Goal: Information Seeking & Learning: Learn about a topic

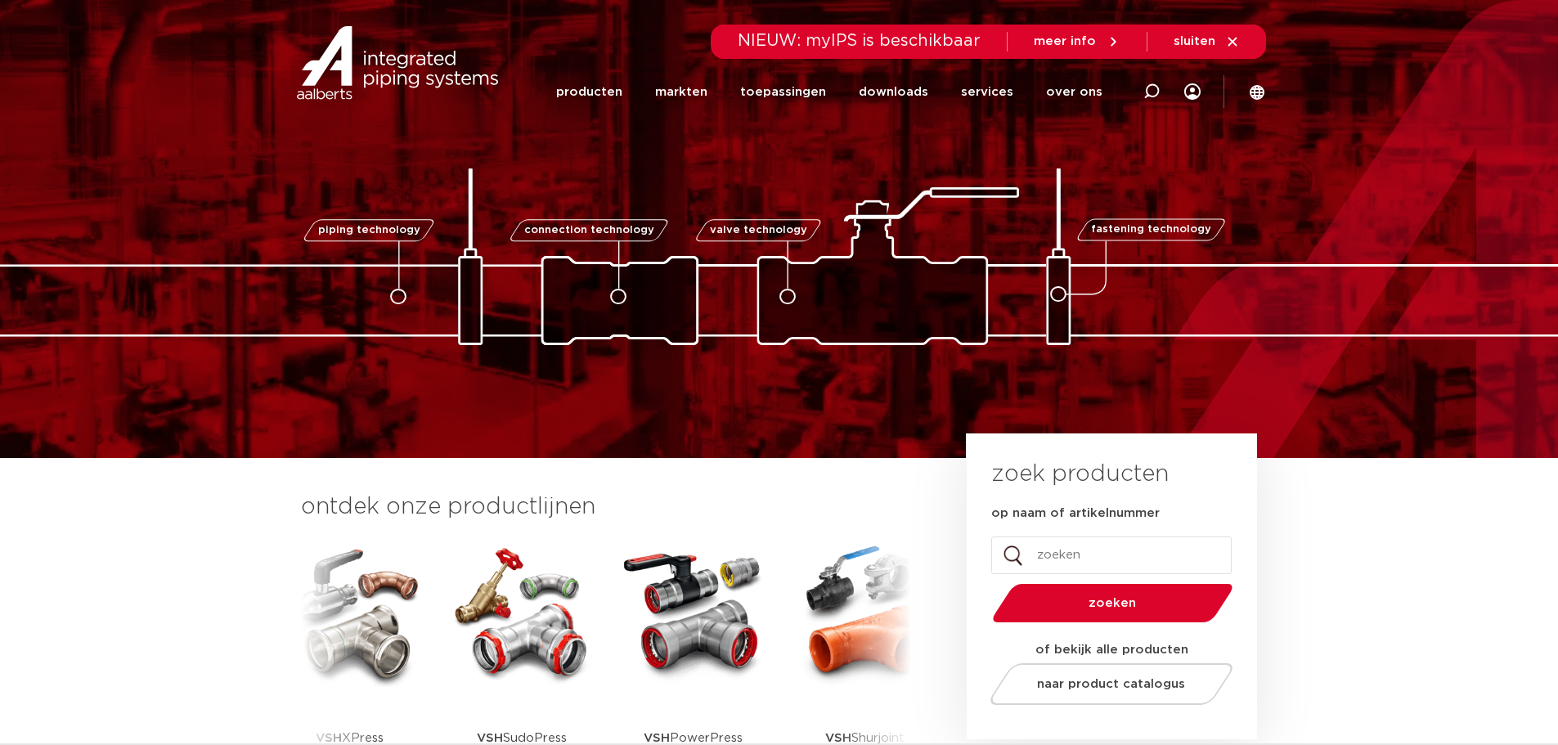
click at [1054, 550] on input "op naam of artikelnummer" at bounding box center [1111, 556] width 240 height 38
type input "vsh xpress"
click at [986, 582] on button "zoeken" at bounding box center [1113, 603] width 254 height 42
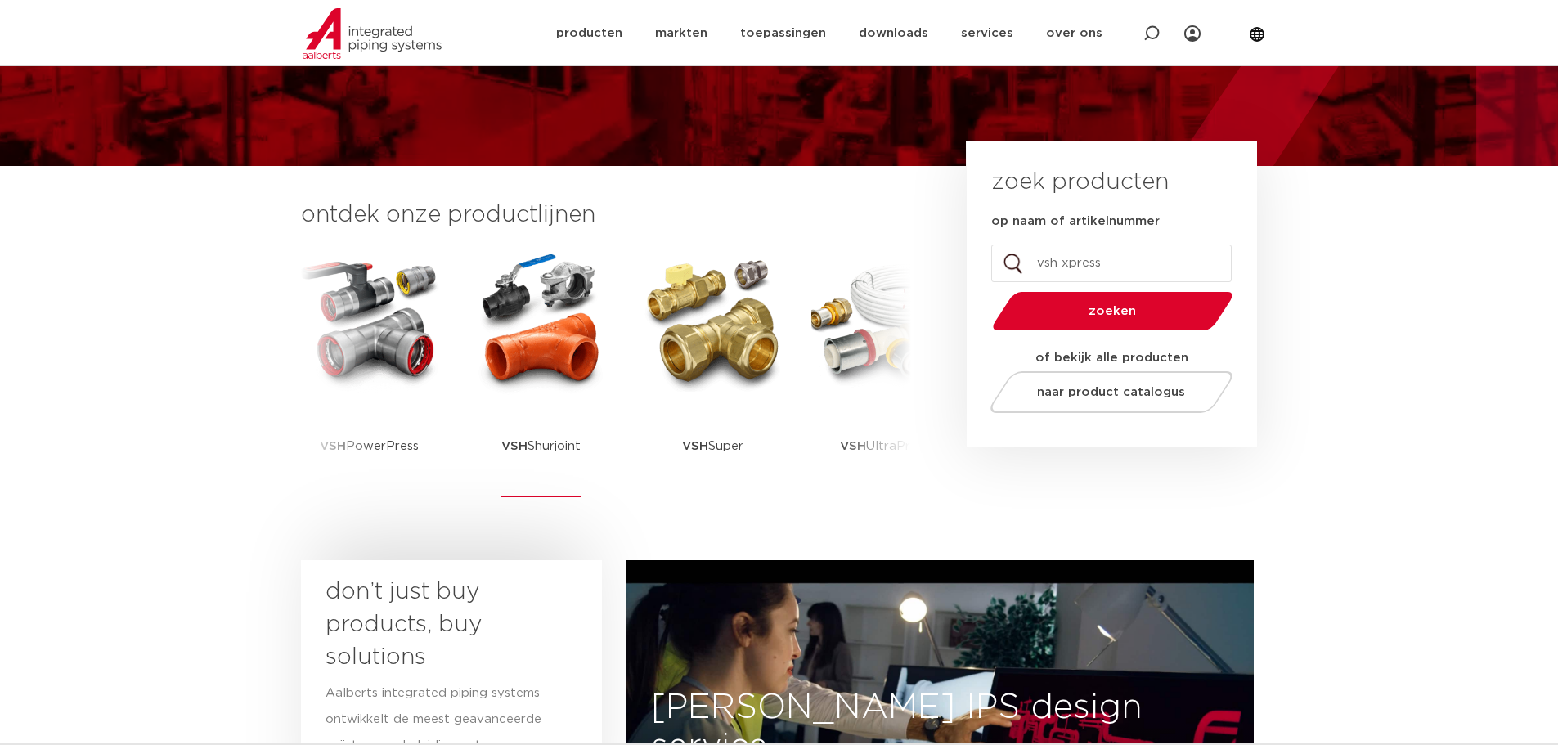
scroll to position [327, 0]
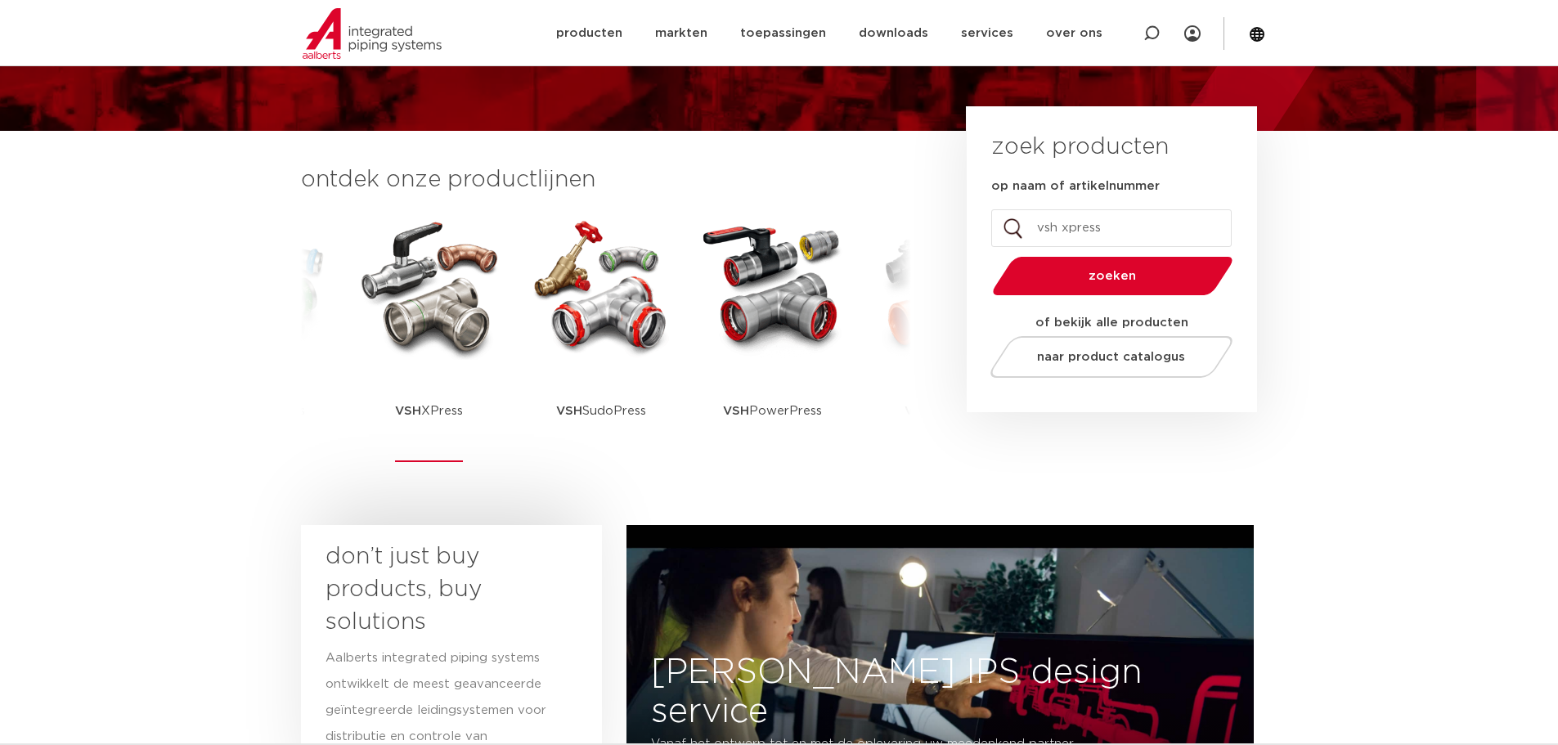
click at [406, 323] on img at bounding box center [429, 286] width 147 height 147
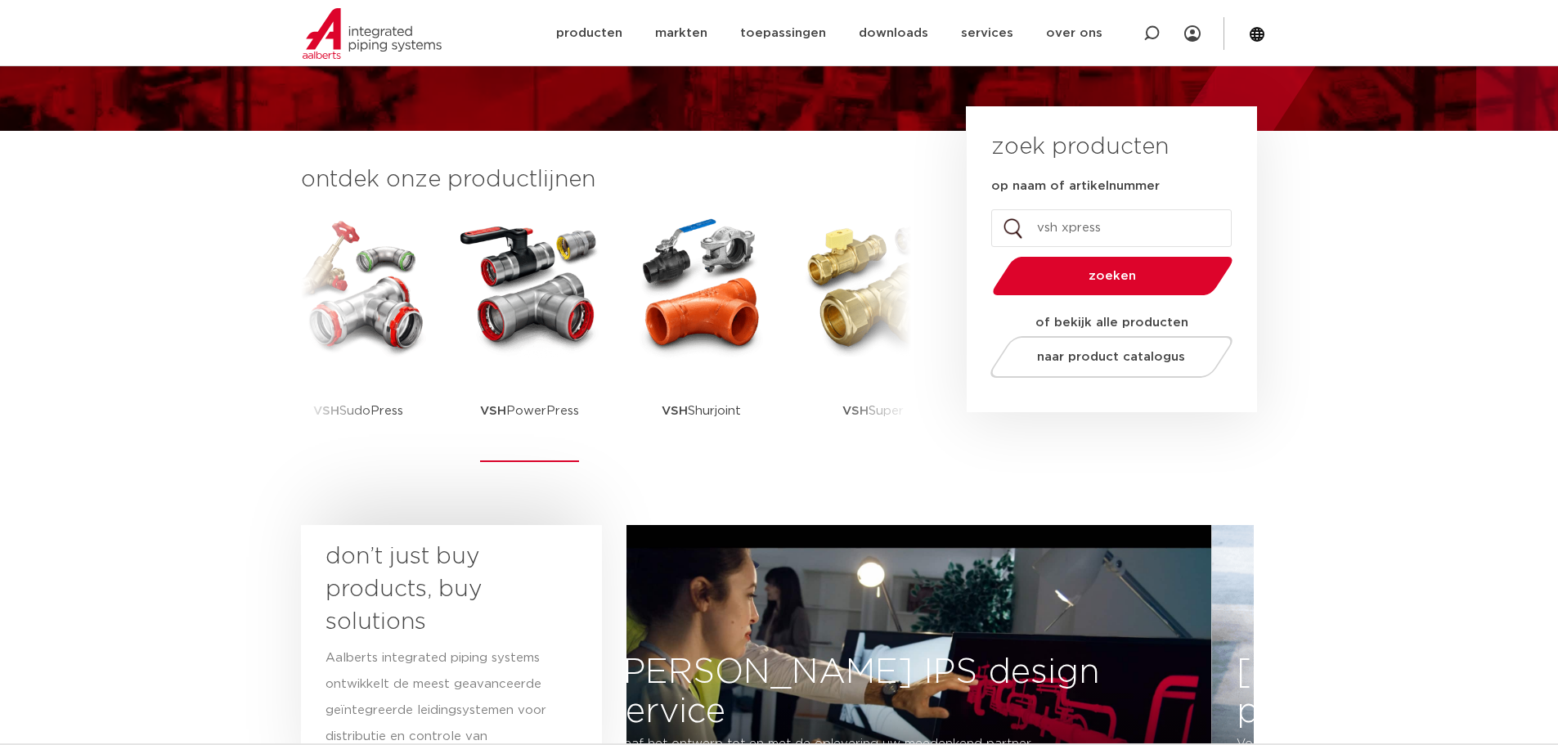
click at [524, 326] on img at bounding box center [529, 286] width 147 height 147
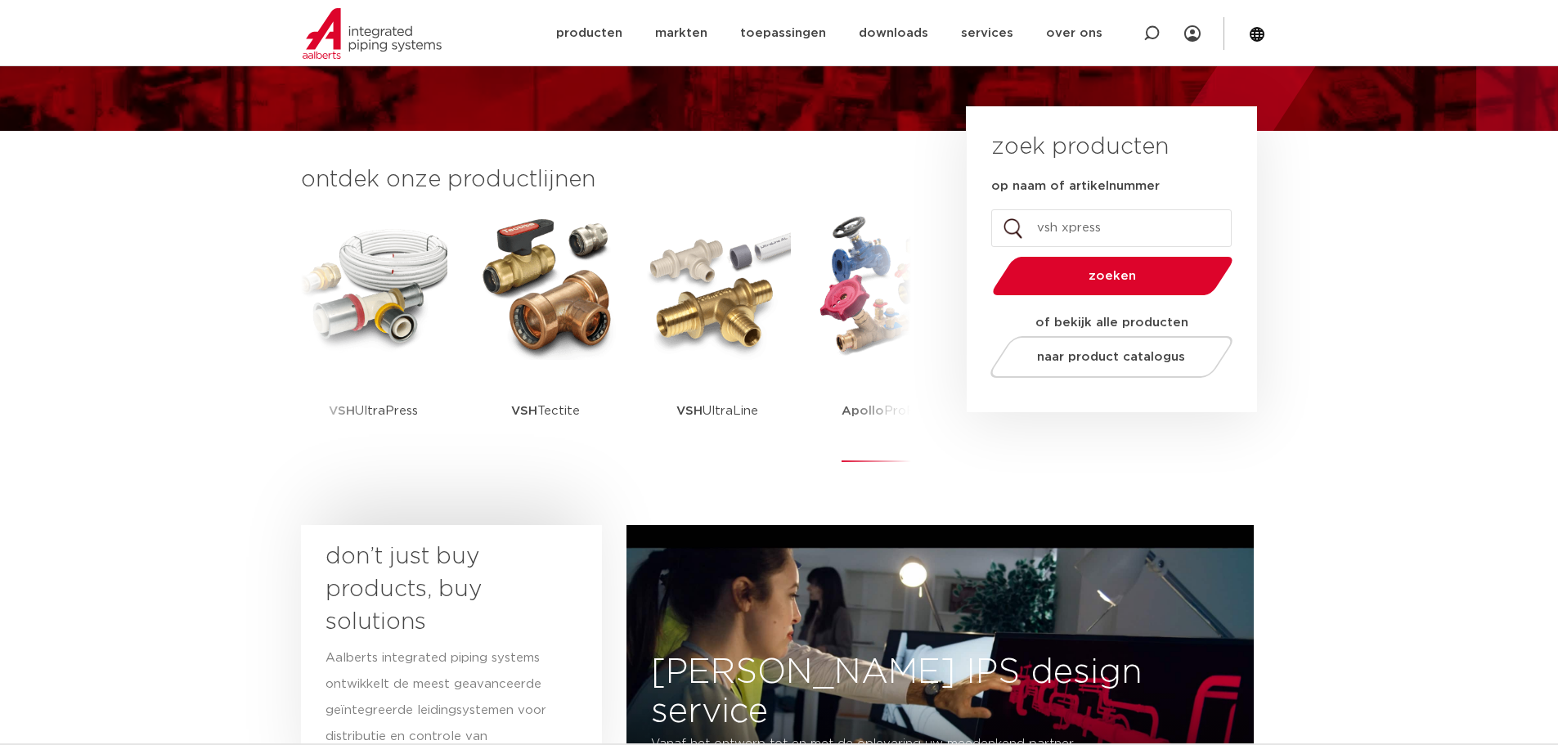
scroll to position [327, 0]
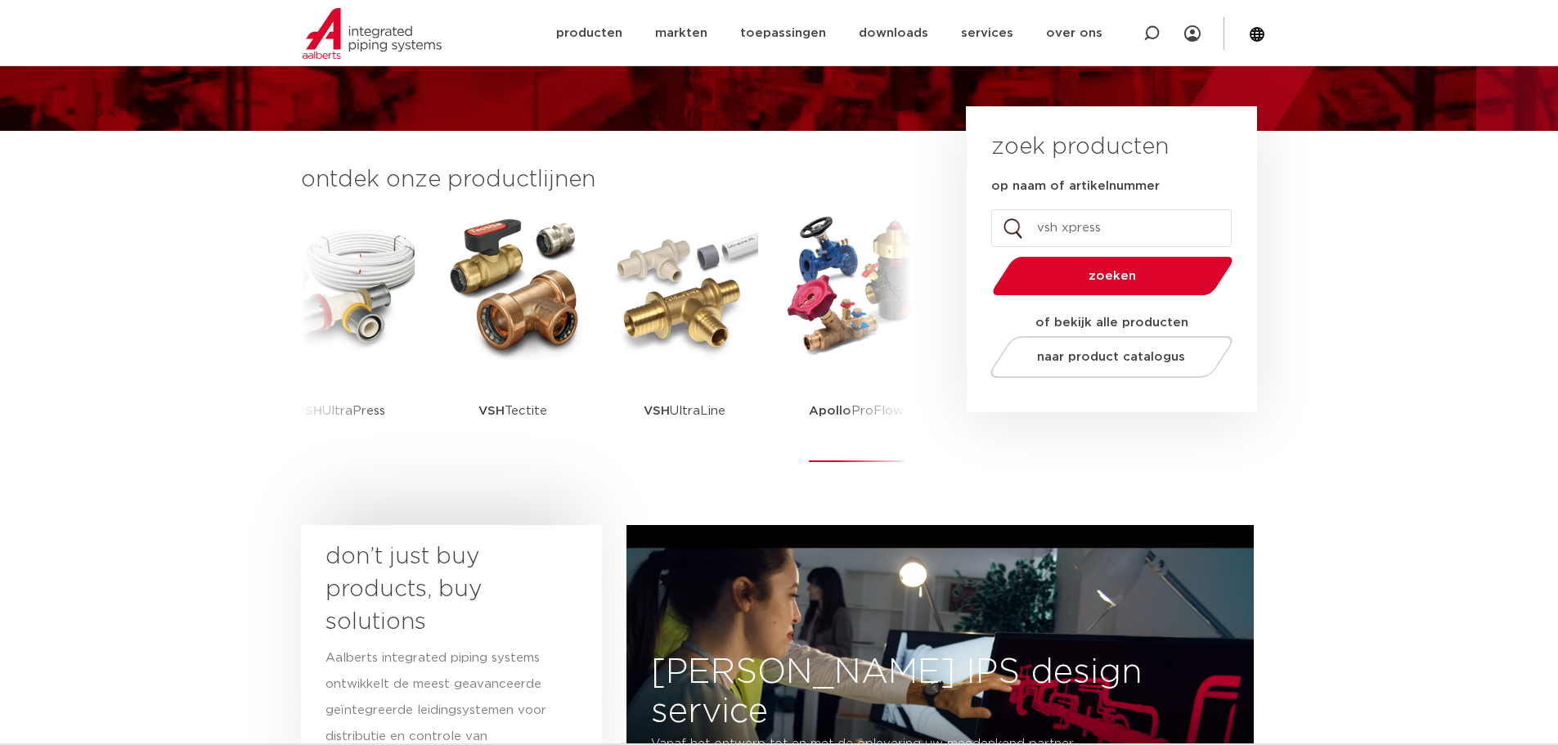
click at [865, 393] on p "Apollo ProFlow" at bounding box center [856, 411] width 95 height 102
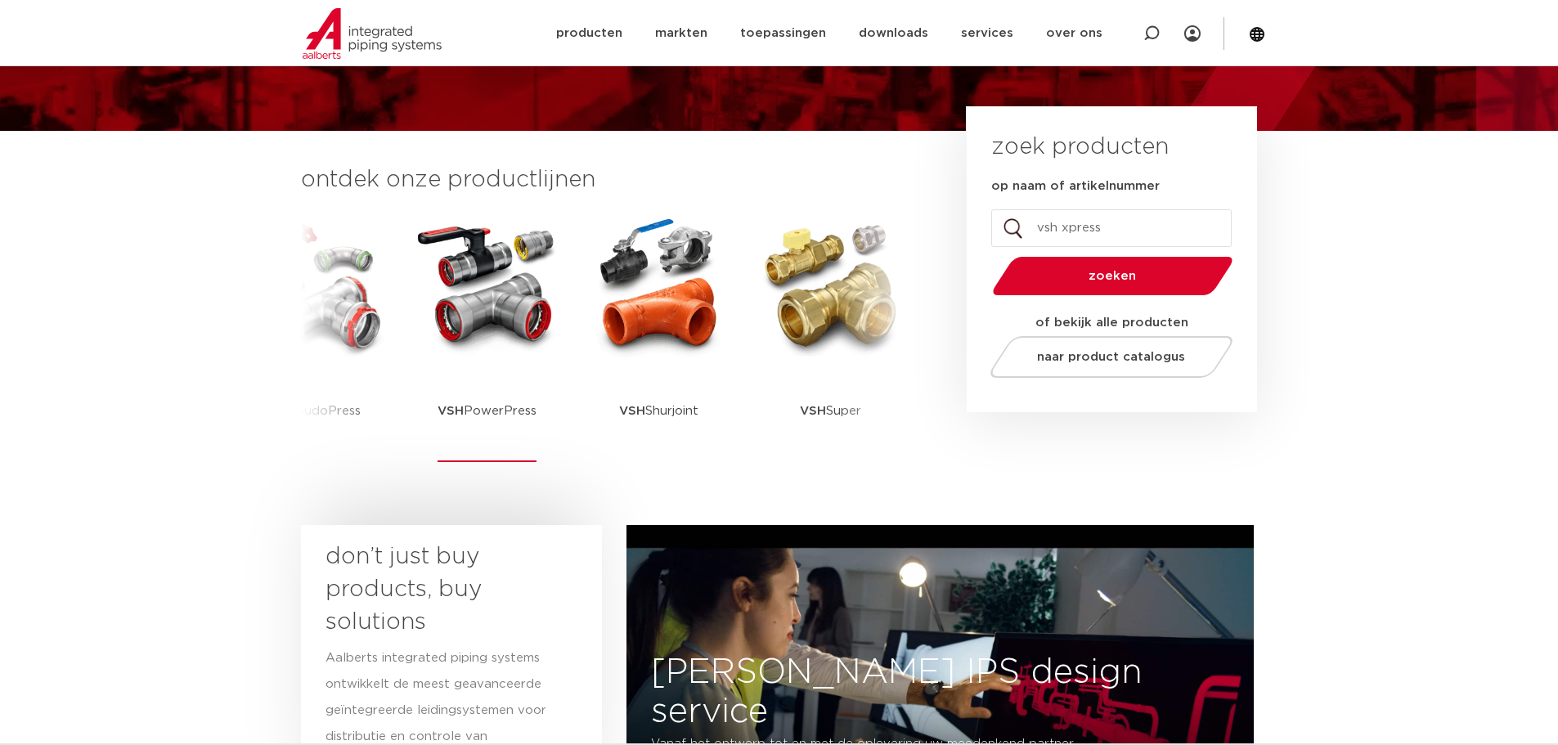
scroll to position [327, 0]
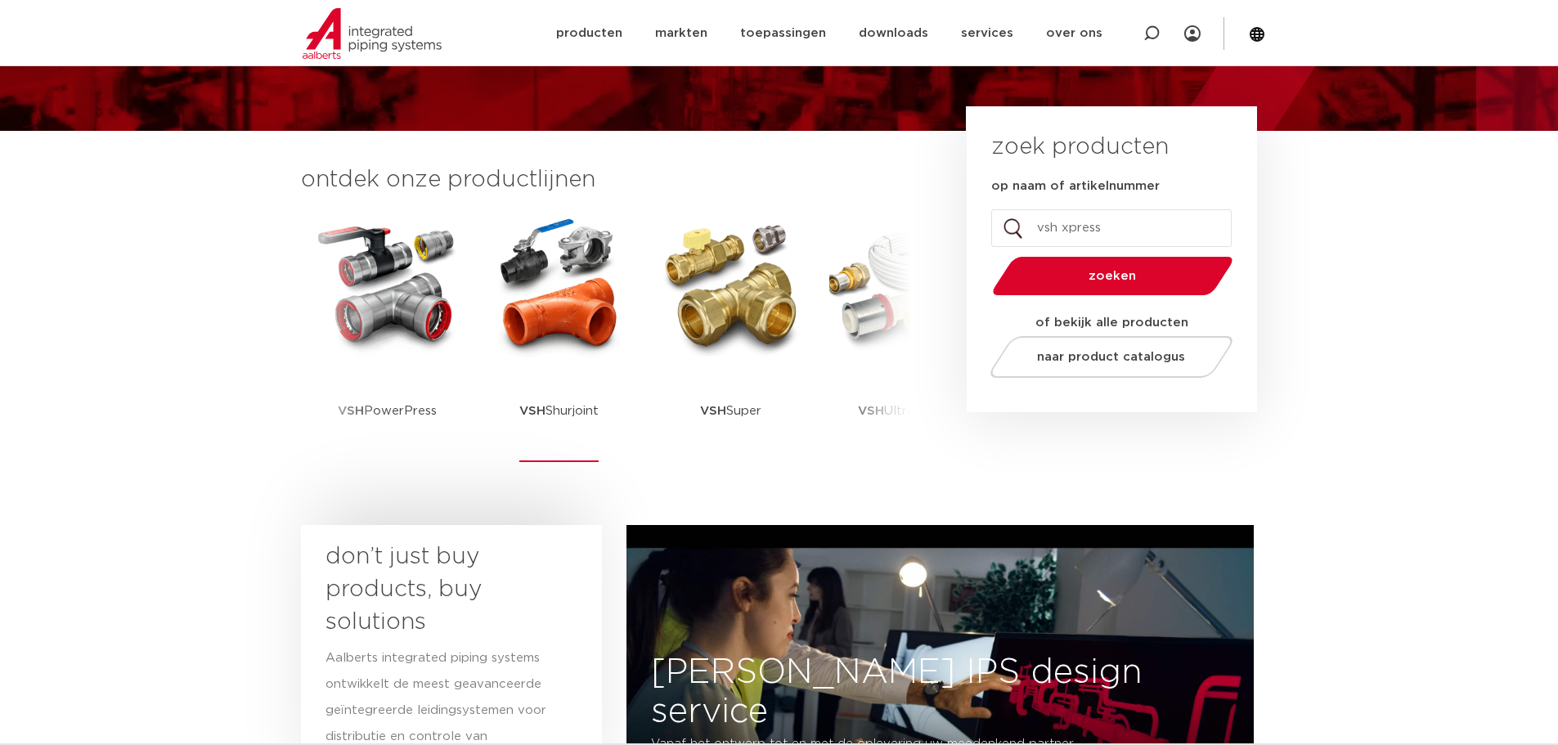
click at [592, 357] on img at bounding box center [559, 286] width 147 height 147
